Goal: Book appointment/travel/reservation

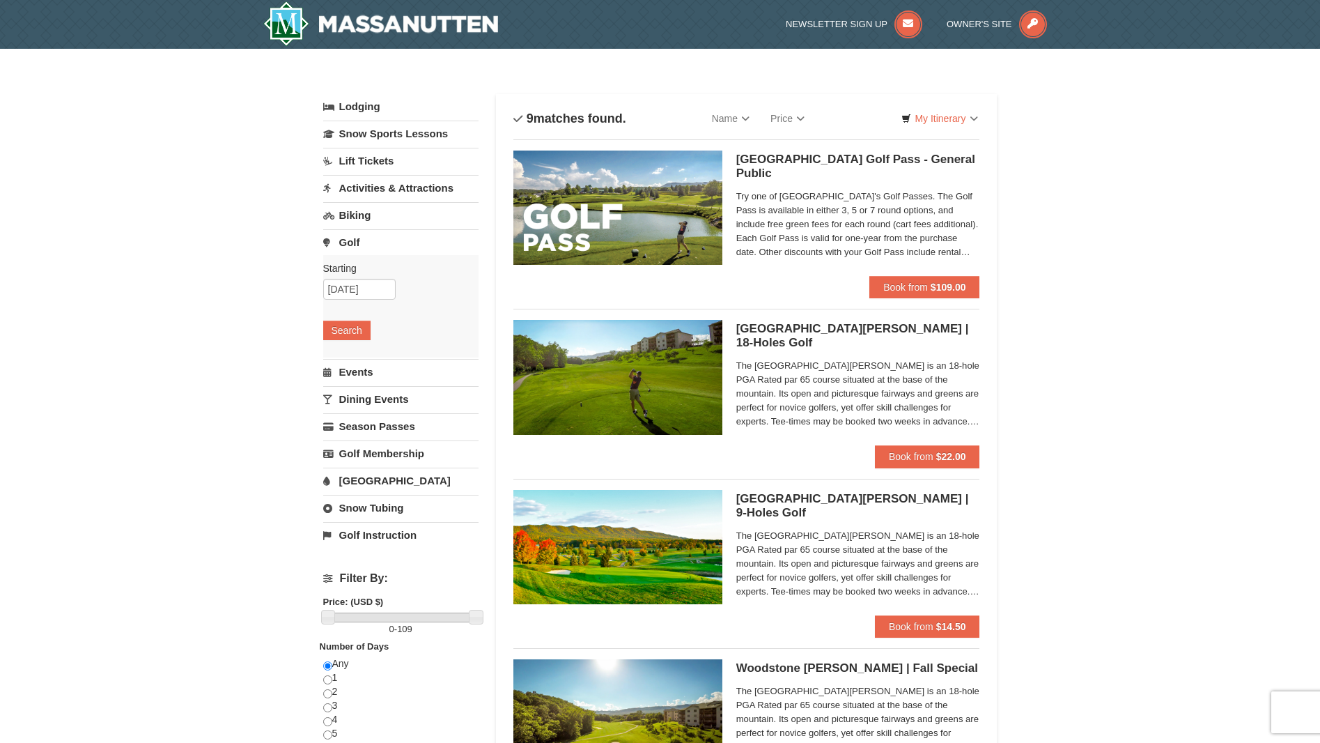
click at [383, 101] on link "Lodging" at bounding box center [400, 106] width 155 height 25
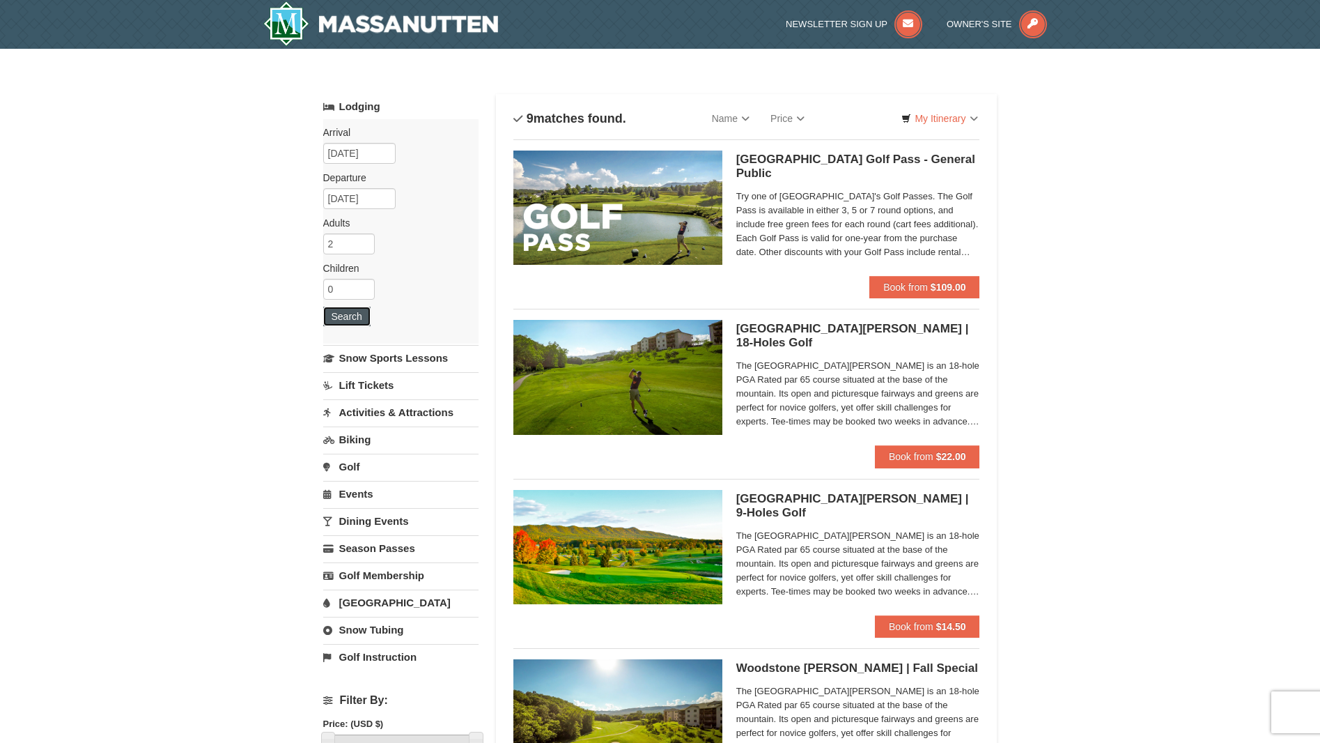
click at [353, 318] on button "Search" at bounding box center [346, 316] width 47 height 20
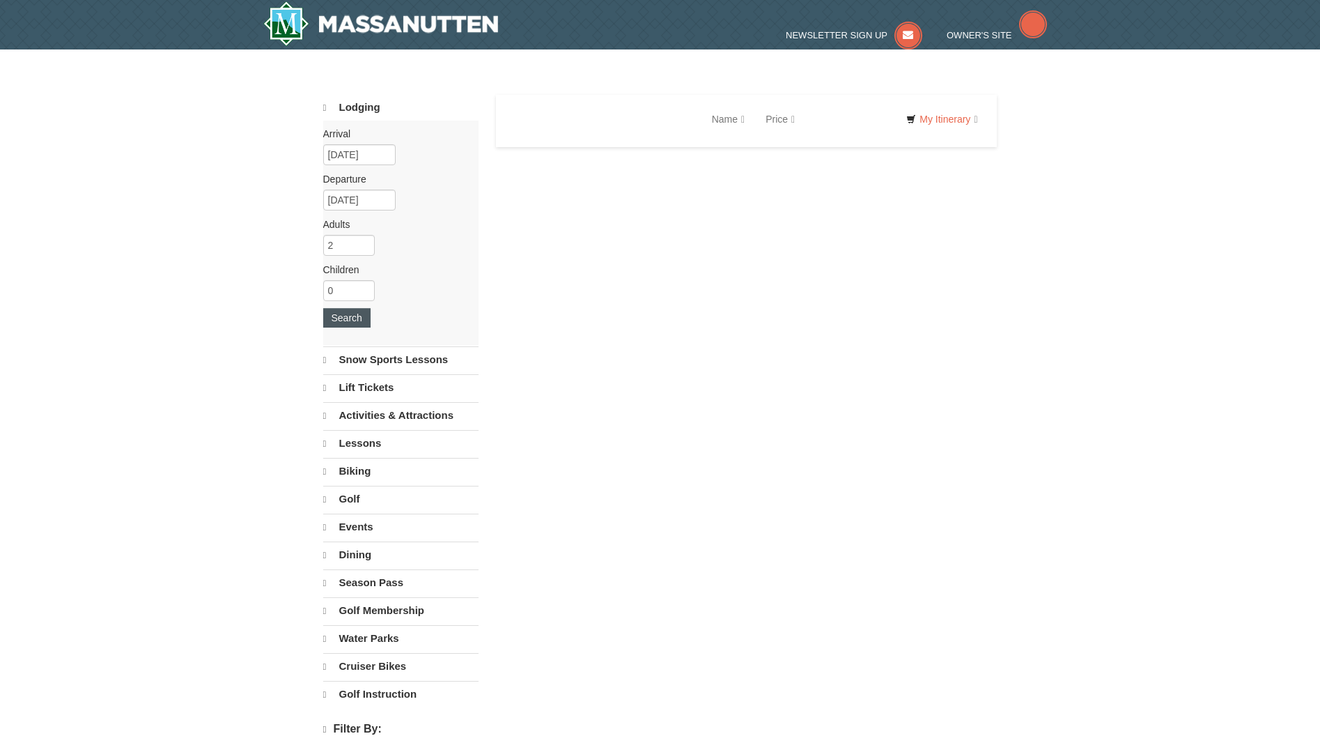
select select "10"
